Goal: Task Accomplishment & Management: Manage account settings

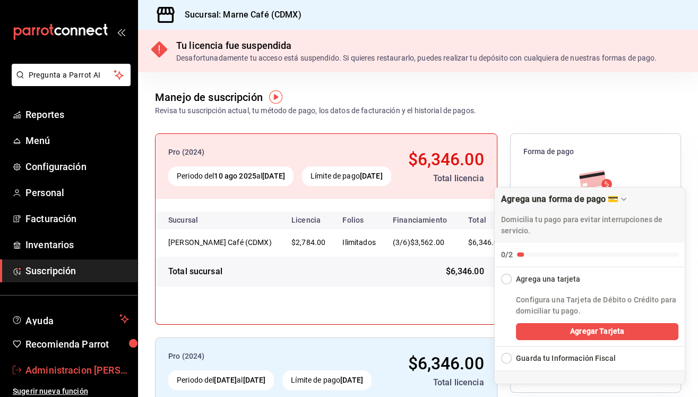
click at [50, 367] on span "Administracion [PERSON_NAME][GEOGRAPHIC_DATA]" at bounding box center [77, 370] width 104 height 14
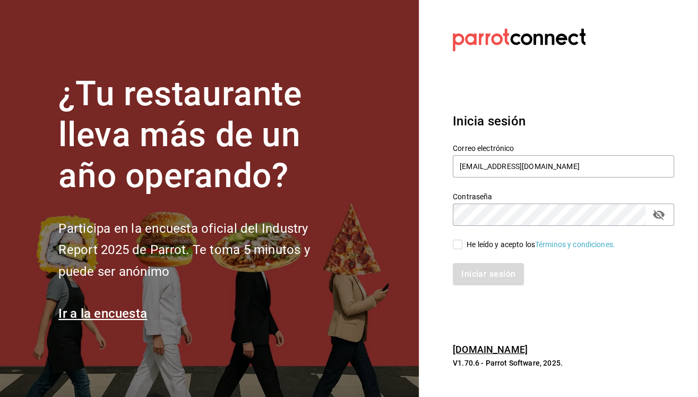
type input "[EMAIL_ADDRESS][DOMAIN_NAME]"
click at [458, 246] on input "He leído y acepto los Términos y condiciones." at bounding box center [458, 244] width 10 height 10
checkbox input "true"
click at [470, 271] on button "Iniciar sesión" at bounding box center [489, 274] width 72 height 22
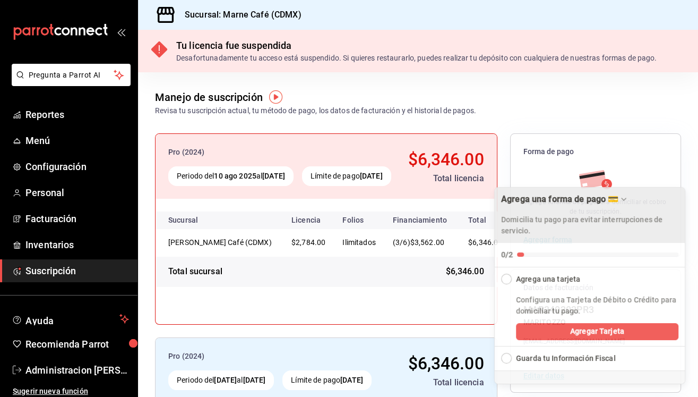
click at [628, 198] on icon "Drag to move checklist" at bounding box center [624, 199] width 8 height 8
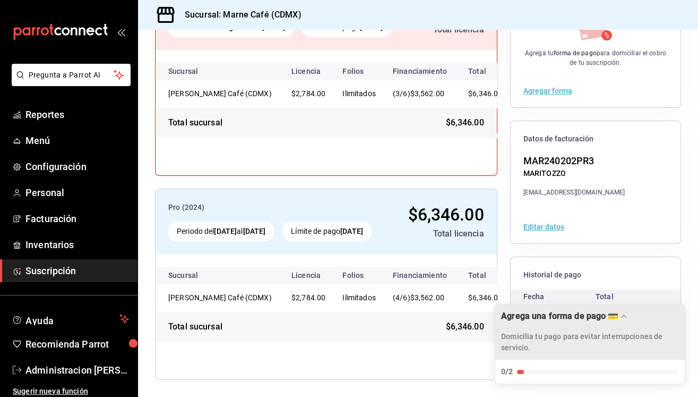
scroll to position [148, 0]
click at [89, 110] on span "Reportes" at bounding box center [77, 114] width 104 height 14
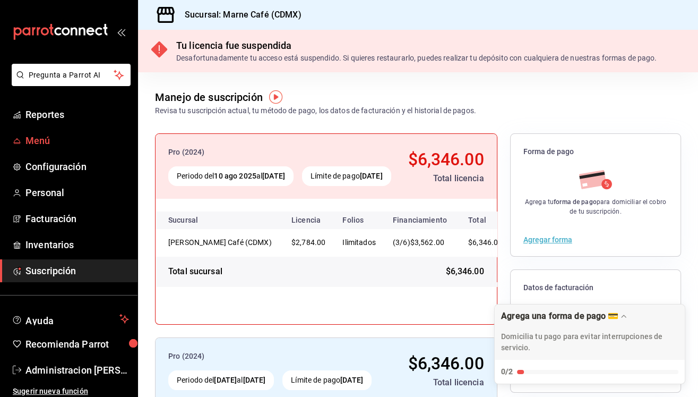
click at [71, 147] on span "Menú" at bounding box center [77, 140] width 104 height 14
